Goal: Information Seeking & Learning: Learn about a topic

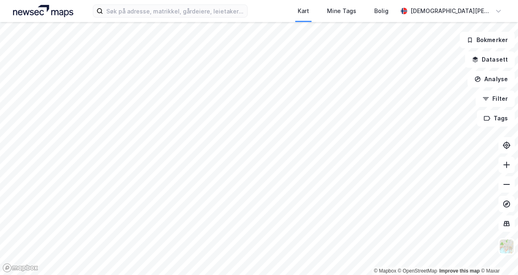
click at [34, 9] on img at bounding box center [43, 11] width 60 height 12
click at [230, 274] on html "Kart Mine Tags Bolig [PERSON_NAME] © Mapbox © OpenStreetMap Improve this map © …" at bounding box center [259, 137] width 518 height 275
click at [151, 16] on input at bounding box center [175, 11] width 144 height 12
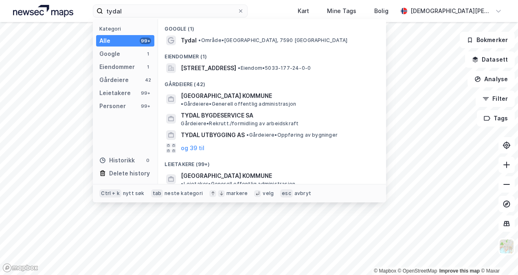
click at [255, 41] on span "• Område • [GEOGRAPHIC_DATA], 7590 [GEOGRAPHIC_DATA]" at bounding box center [272, 40] width 149 height 7
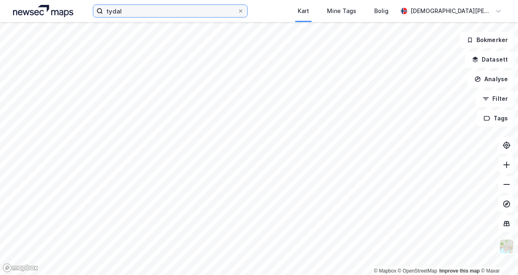
click at [158, 7] on input "tydal" at bounding box center [170, 11] width 134 height 12
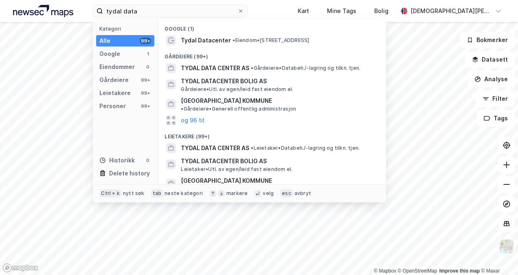
click at [281, 35] on div "Tydal Datacenter • Eiendom • [STREET_ADDRESS]" at bounding box center [272, 40] width 215 height 13
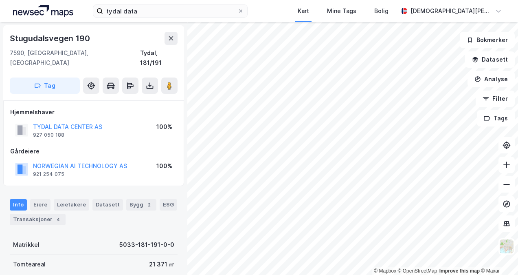
click at [0, 0] on button "TYDAL DATA CENTER AS" at bounding box center [0, 0] width 0 height 0
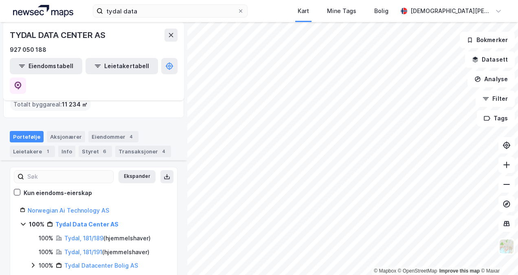
scroll to position [94, 0]
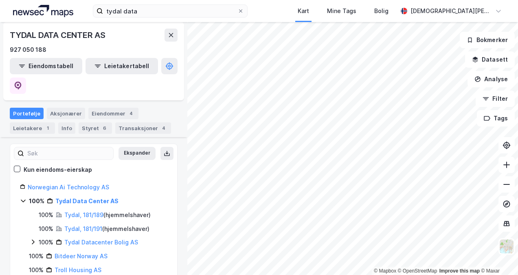
click at [78, 183] on link "Norwegian Ai Technology AS" at bounding box center [68, 186] width 81 height 7
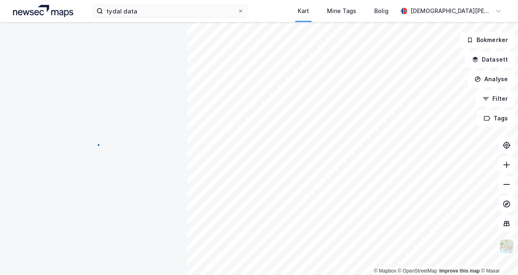
scroll to position [0, 0]
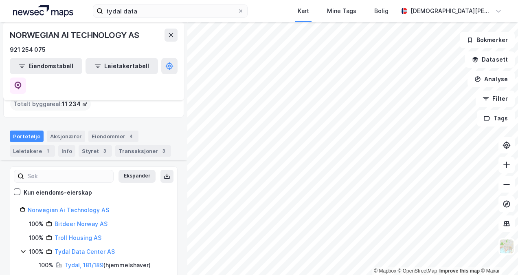
scroll to position [94, 0]
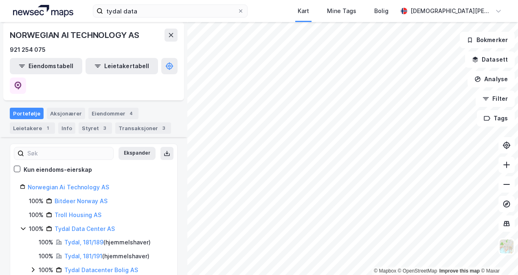
click at [75, 183] on link "Norwegian Ai Technology AS" at bounding box center [68, 186] width 81 height 7
click at [75, 197] on link "Bitdeer Norway AS" at bounding box center [81, 200] width 53 height 7
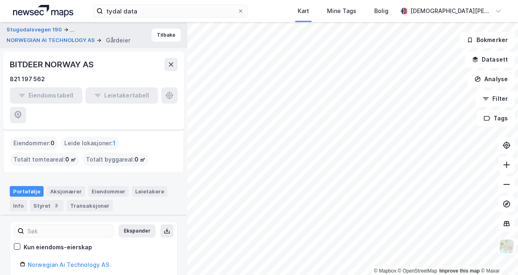
click at [62, 261] on link "Norwegian Ai Technology AS" at bounding box center [68, 264] width 81 height 7
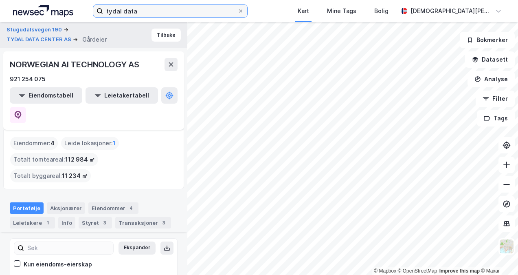
click at [122, 12] on input "tydal data" at bounding box center [170, 11] width 134 height 12
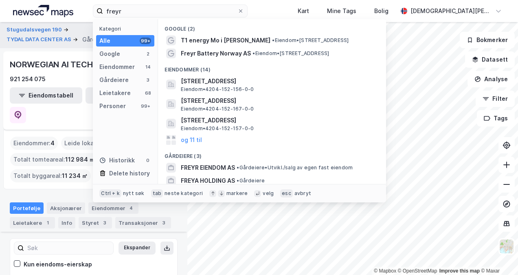
click at [227, 36] on span "T1 energy Mo i [PERSON_NAME]" at bounding box center [226, 40] width 90 height 10
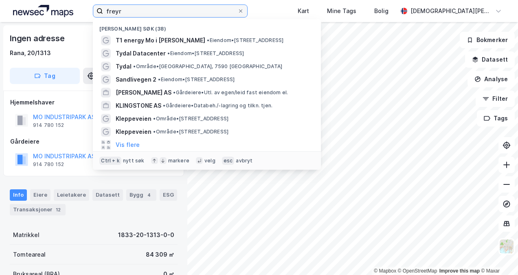
click at [138, 9] on input "freyr" at bounding box center [170, 11] width 134 height 12
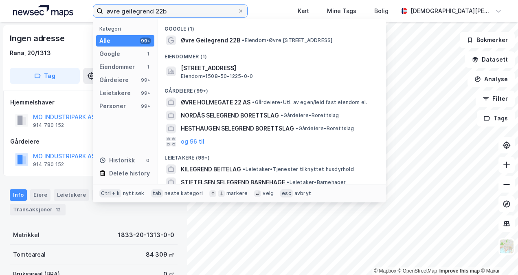
type input "øvre geilegrend 22b"
click at [277, 43] on span "• Eiendom • [STREET_ADDRESS]" at bounding box center [287, 40] width 90 height 7
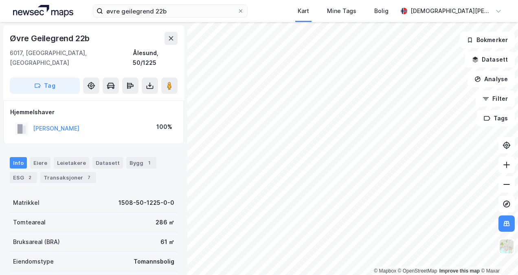
click at [171, 40] on icon at bounding box center [171, 38] width 7 height 7
